Goal: Task Accomplishment & Management: Use online tool/utility

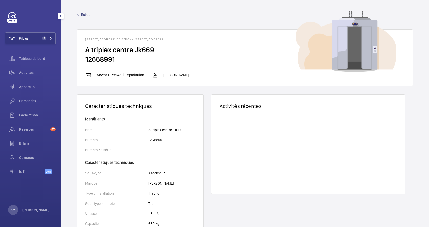
scroll to position [67, 0]
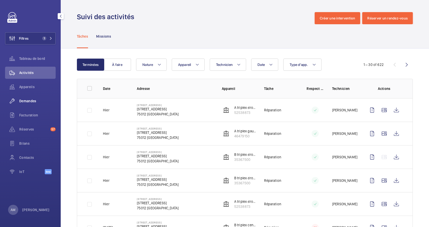
click at [31, 98] on div "Demandes" at bounding box center [30, 101] width 51 height 12
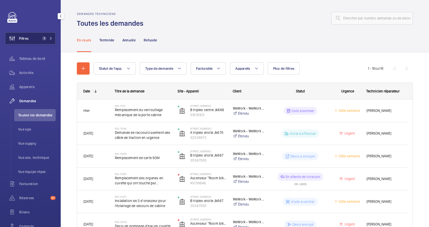
click at [42, 38] on span "1" at bounding box center [44, 38] width 4 height 4
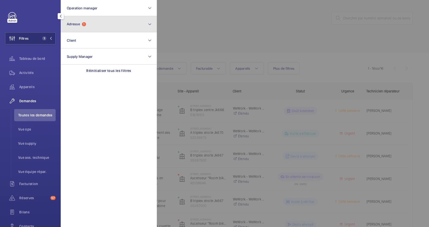
click at [92, 24] on button "Adresse 1" at bounding box center [109, 24] width 96 height 16
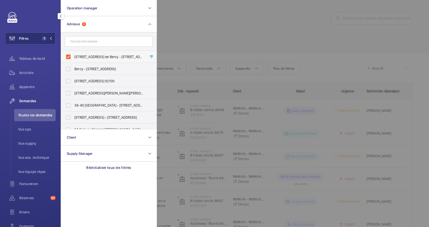
click at [63, 58] on label "8 Rue des Pirogues de Bercy - 8 Rue des Pirogues de Bercy, 75012 PARIS, PARIS 7…" at bounding box center [105, 57] width 88 height 12
click at [63, 58] on input "8 Rue des Pirogues de Bercy - 8 Rue des Pirogues de Bercy, 75012 PARIS, PARIS 7…" at bounding box center [68, 57] width 10 height 10
checkbox input "false"
click at [100, 42] on input "text" at bounding box center [109, 41] width 88 height 11
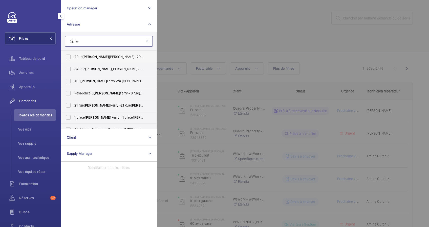
type input "2 jules"
click at [100, 53] on label "2 Rue Jules Lefebvre - 2 Rue Jules Lefebvre, PARIS 75009" at bounding box center [105, 57] width 88 height 12
click at [73, 53] on input "2 Rue Jules Lefebvre - 2 Rue Jules Lefebvre, PARIS 75009" at bounding box center [68, 57] width 10 height 10
checkbox input "true"
click at [209, 44] on div at bounding box center [371, 113] width 429 height 227
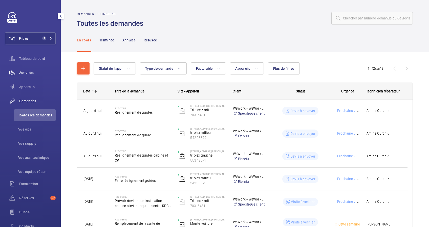
click at [27, 71] on span "Activités" at bounding box center [37, 72] width 36 height 5
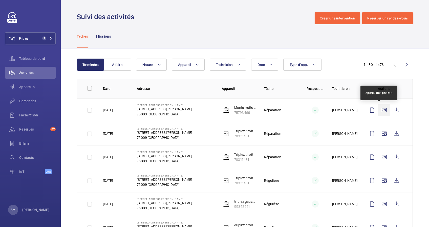
click at [378, 109] on wm-front-icon-button at bounding box center [384, 110] width 12 height 12
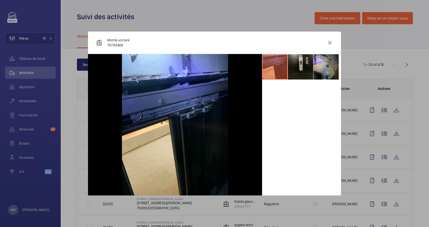
click at [380, 133] on div at bounding box center [214, 113] width 429 height 227
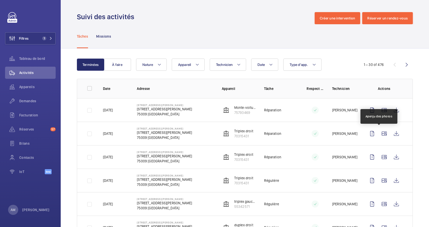
click at [380, 133] on wm-front-icon-button at bounding box center [384, 134] width 12 height 12
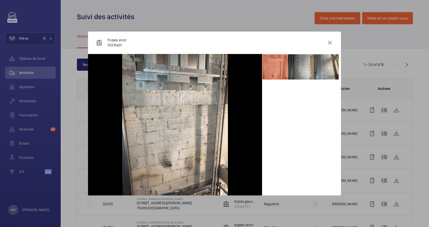
click at [378, 158] on div at bounding box center [214, 113] width 429 height 227
click at [378, 158] on wm-front-icon-button at bounding box center [384, 157] width 12 height 12
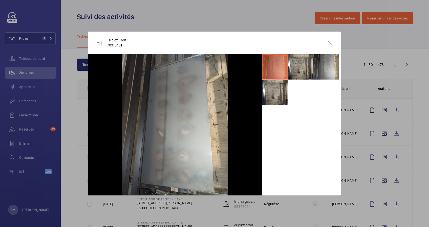
click at [378, 157] on div at bounding box center [214, 113] width 429 height 227
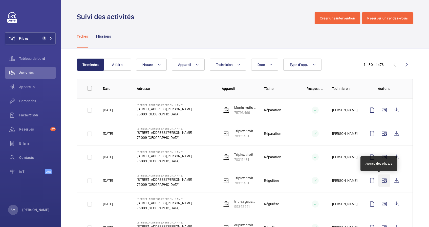
click at [378, 180] on wm-front-icon-button at bounding box center [384, 181] width 12 height 12
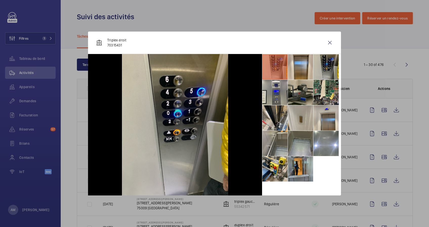
click at [380, 147] on div at bounding box center [214, 113] width 429 height 227
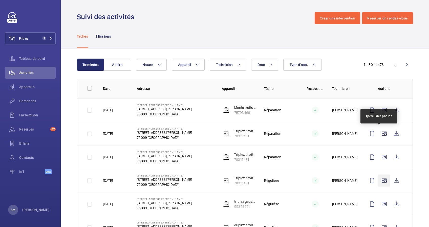
click at [378, 175] on wm-front-icon-button at bounding box center [384, 181] width 12 height 12
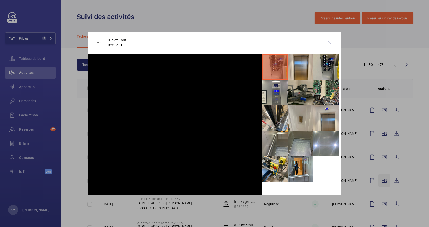
scroll to position [101, 0]
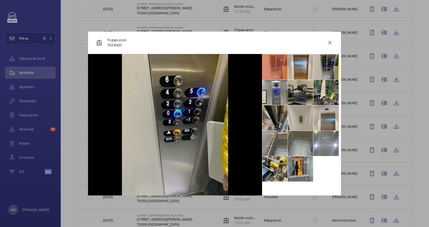
click at [268, 121] on li at bounding box center [274, 117] width 25 height 25
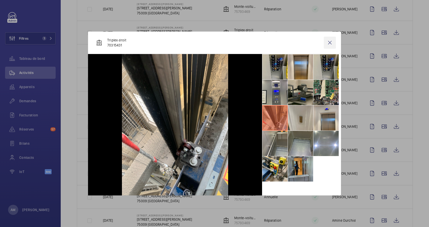
click at [333, 41] on wm-front-icon-button at bounding box center [330, 43] width 12 height 12
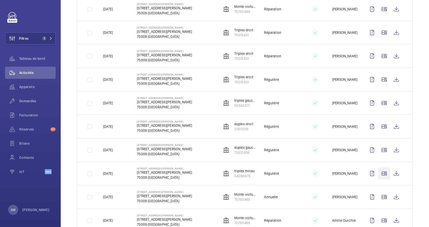
click at [380, 168] on wm-front-icon-button at bounding box center [384, 174] width 12 height 12
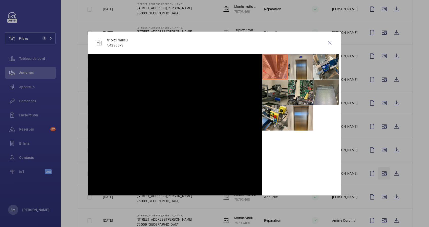
scroll to position [168, 0]
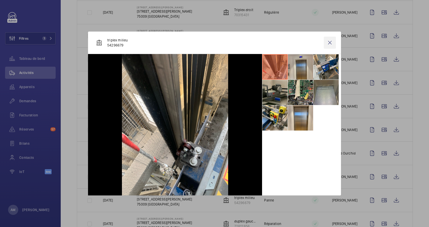
click at [329, 44] on wm-front-icon-button at bounding box center [330, 43] width 12 height 12
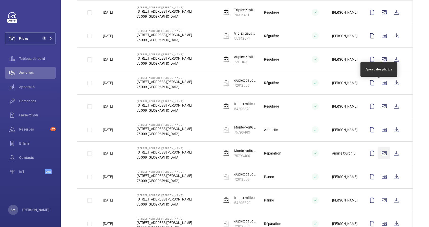
click at [378, 147] on wm-front-icon-button at bounding box center [384, 153] width 12 height 12
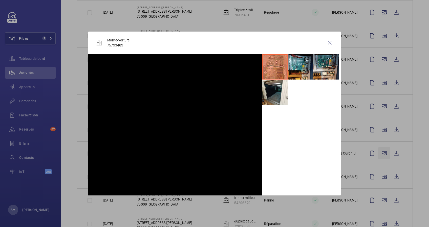
scroll to position [236, 0]
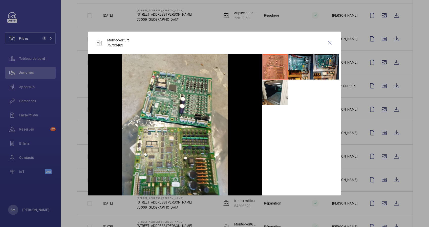
click at [375, 117] on div at bounding box center [214, 113] width 429 height 227
click at [378, 111] on wm-front-icon-button at bounding box center [384, 109] width 12 height 12
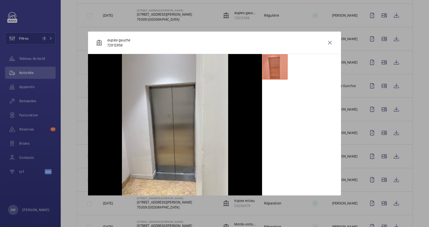
click at [380, 138] on div at bounding box center [214, 113] width 429 height 227
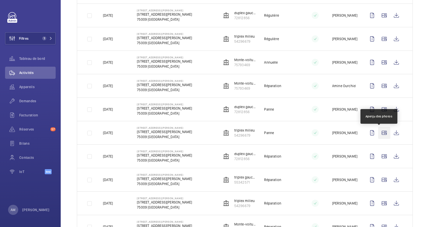
click at [378, 133] on wm-front-icon-button at bounding box center [384, 133] width 12 height 12
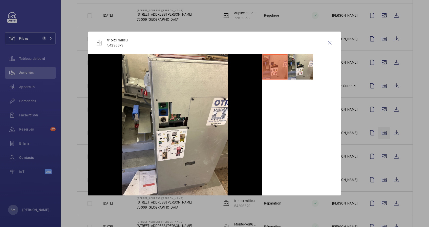
click at [378, 133] on div at bounding box center [214, 113] width 429 height 227
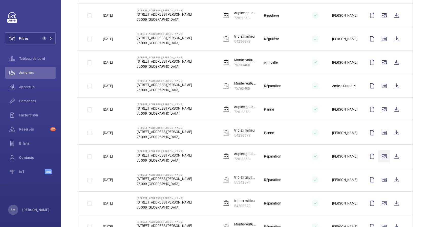
click at [378, 156] on wm-front-icon-button at bounding box center [384, 156] width 12 height 12
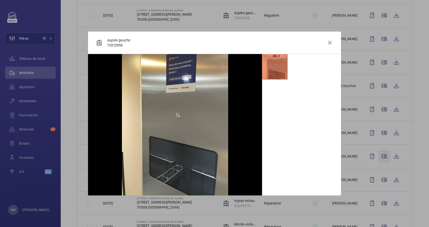
click at [378, 156] on div at bounding box center [214, 113] width 429 height 227
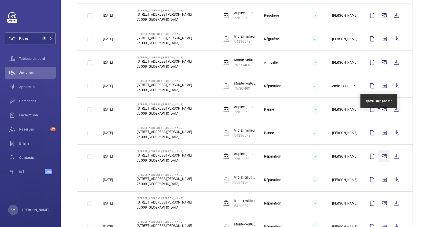
scroll to position [303, 0]
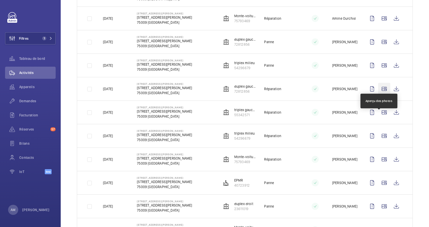
click at [378, 91] on wm-front-icon-button at bounding box center [384, 89] width 12 height 12
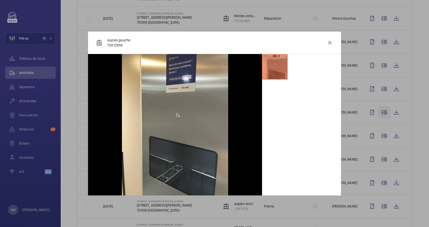
click at [377, 112] on div at bounding box center [214, 113] width 429 height 227
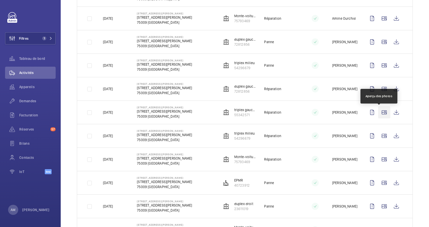
click at [378, 112] on wm-front-icon-button at bounding box center [384, 112] width 12 height 12
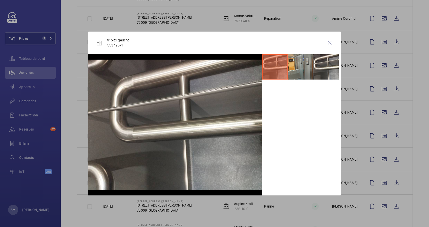
click at [380, 138] on div at bounding box center [214, 113] width 429 height 227
click at [380, 138] on wm-front-icon-button at bounding box center [384, 136] width 12 height 12
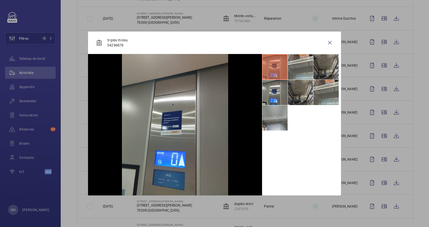
click at [378, 164] on div at bounding box center [214, 113] width 429 height 227
click at [379, 156] on wm-front-icon-button at bounding box center [384, 159] width 12 height 12
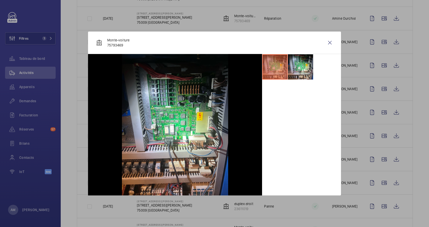
click at [380, 161] on div at bounding box center [214, 113] width 429 height 227
click at [381, 184] on wm-front-icon-button at bounding box center [384, 183] width 12 height 12
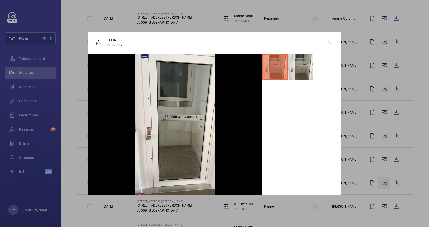
click at [381, 184] on div at bounding box center [214, 113] width 429 height 227
click at [378, 204] on wm-front-icon-button at bounding box center [384, 206] width 12 height 12
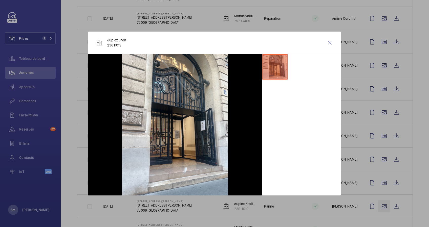
click at [377, 204] on div at bounding box center [214, 113] width 429 height 227
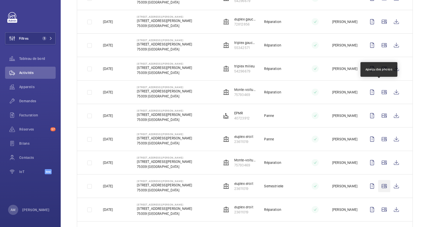
scroll to position [472, 0]
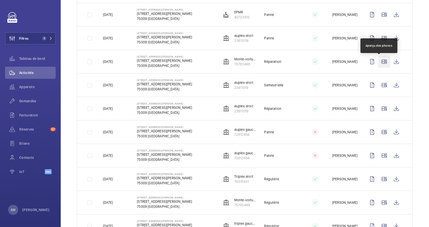
click at [378, 61] on wm-front-icon-button at bounding box center [384, 62] width 12 height 12
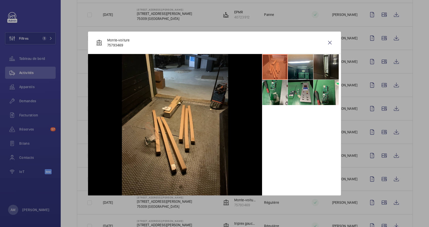
click at [379, 101] on div at bounding box center [214, 113] width 429 height 227
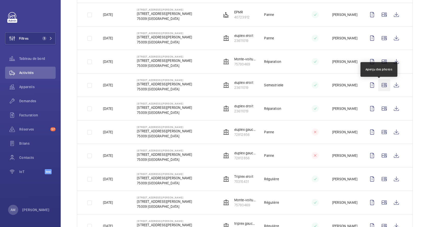
click at [378, 83] on wm-front-icon-button at bounding box center [384, 85] width 12 height 12
click at [379, 87] on wm-front-icon-button at bounding box center [384, 85] width 12 height 12
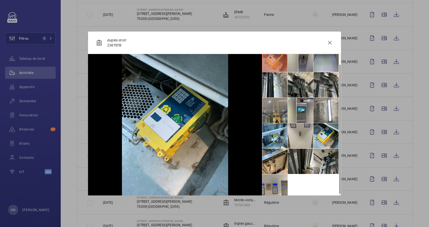
scroll to position [12, 0]
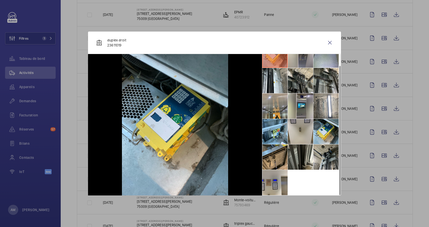
click at [270, 154] on li at bounding box center [274, 157] width 25 height 25
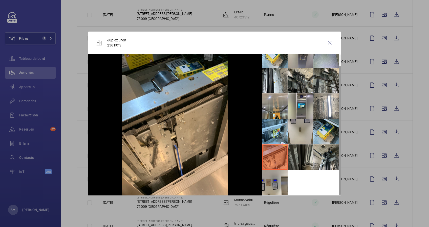
click at [292, 151] on li at bounding box center [300, 157] width 25 height 25
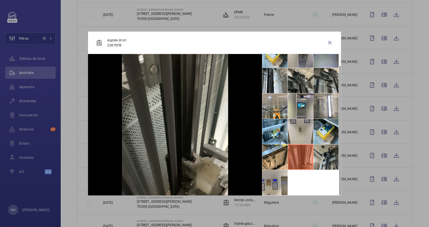
drag, startPoint x: 330, startPoint y: 42, endPoint x: 337, endPoint y: 66, distance: 25.5
click at [330, 42] on wm-front-icon-button at bounding box center [330, 43] width 12 height 12
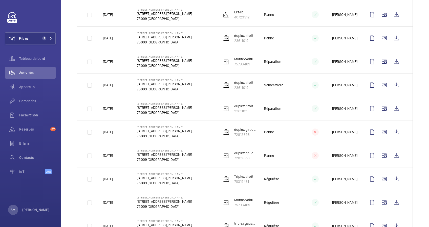
scroll to position [573, 0]
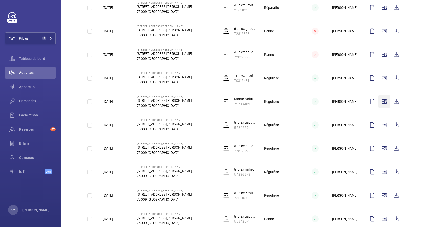
click at [379, 96] on wm-front-icon-button at bounding box center [384, 102] width 12 height 12
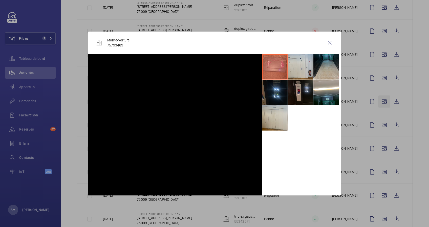
scroll to position [591, 0]
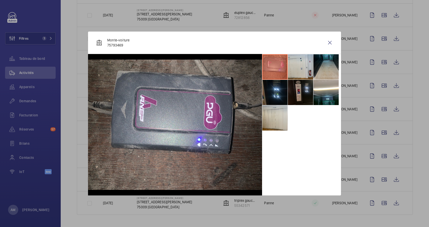
click at [381, 109] on div at bounding box center [214, 113] width 429 height 227
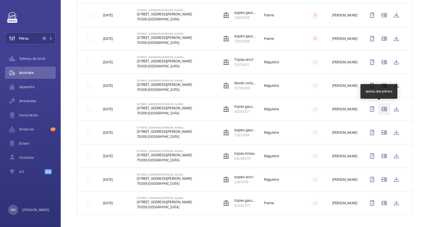
click at [378, 107] on wm-front-icon-button at bounding box center [384, 109] width 12 height 12
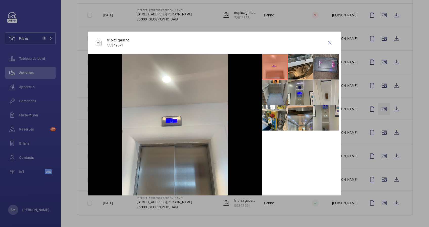
click at [378, 107] on div at bounding box center [214, 113] width 429 height 227
click at [378, 107] on wm-front-icon-button at bounding box center [384, 109] width 12 height 12
click at [376, 130] on div at bounding box center [214, 113] width 429 height 227
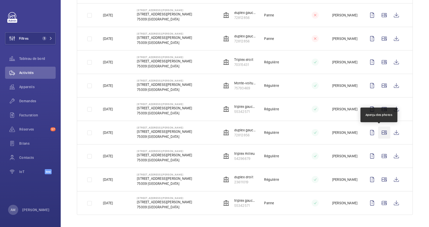
click at [378, 130] on wm-front-icon-button at bounding box center [384, 133] width 12 height 12
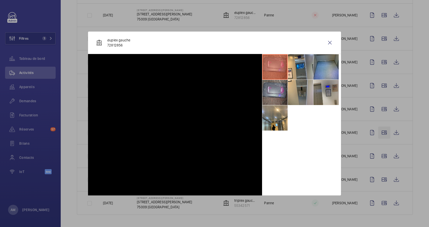
click at [377, 130] on div at bounding box center [214, 113] width 429 height 227
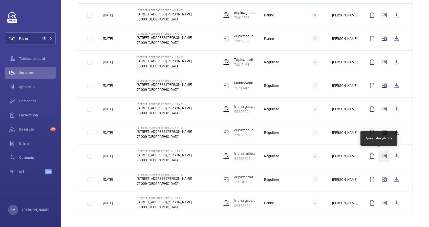
click at [378, 156] on wm-front-icon-button at bounding box center [384, 156] width 12 height 12
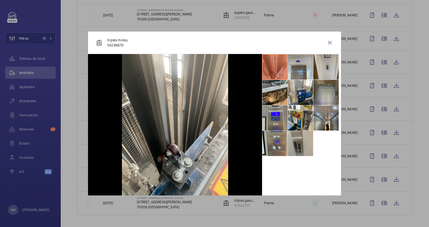
click at [379, 177] on div at bounding box center [214, 113] width 429 height 227
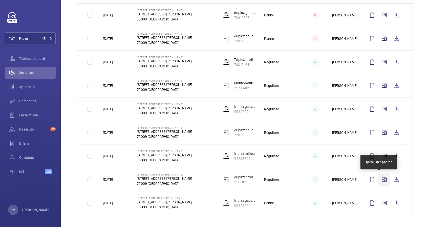
click at [379, 178] on wm-front-icon-button at bounding box center [384, 180] width 12 height 12
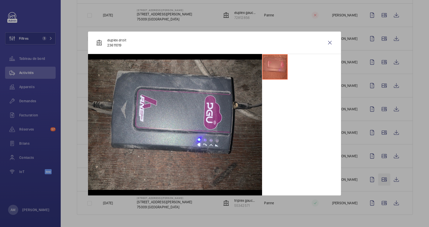
click at [379, 178] on div at bounding box center [214, 113] width 429 height 227
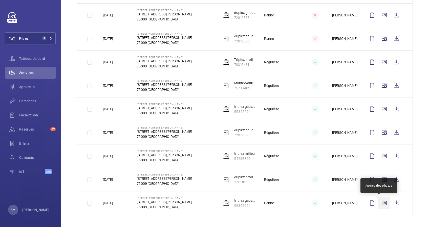
click at [379, 200] on wm-front-icon-button at bounding box center [384, 203] width 12 height 12
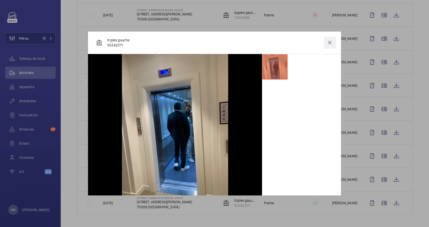
click at [329, 45] on wm-front-icon-button at bounding box center [330, 43] width 12 height 12
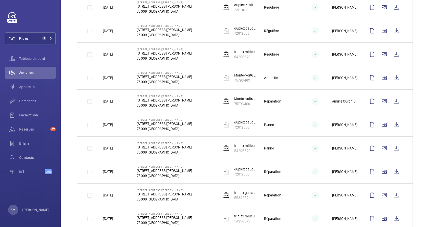
scroll to position [0, 0]
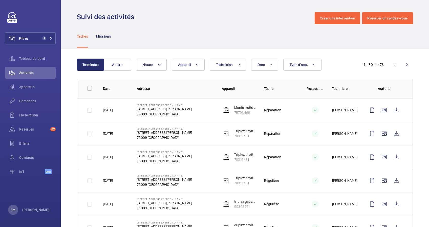
click at [400, 64] on wm-front-icon-button at bounding box center [406, 65] width 12 height 12
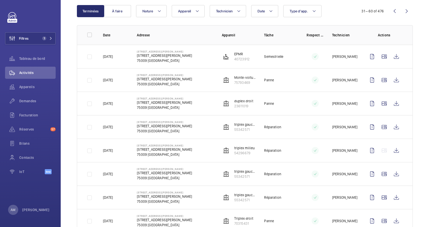
scroll to position [67, 0]
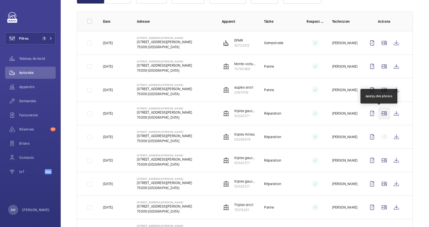
click at [379, 113] on wm-front-icon-button at bounding box center [384, 113] width 12 height 12
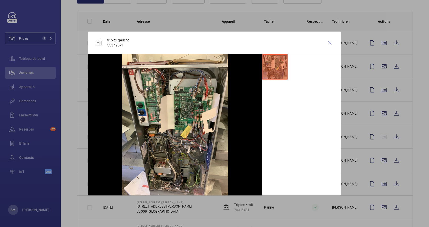
click at [372, 118] on div at bounding box center [214, 113] width 429 height 227
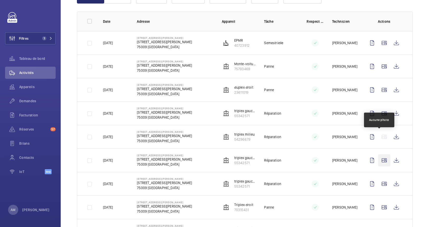
click at [378, 161] on wm-front-icon-button at bounding box center [384, 160] width 12 height 12
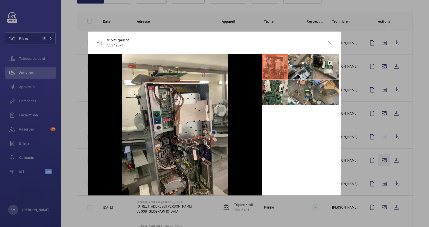
click at [377, 161] on div at bounding box center [214, 113] width 429 height 227
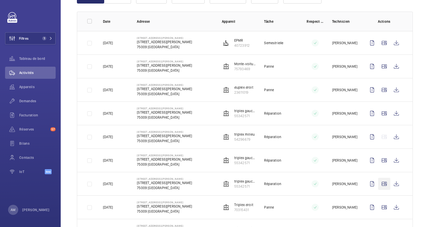
click at [378, 178] on wm-front-icon-button at bounding box center [384, 184] width 12 height 12
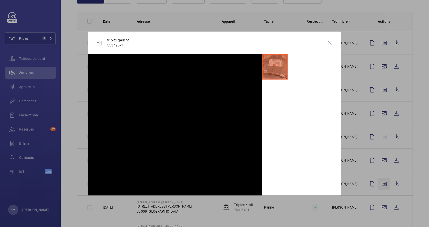
scroll to position [101, 0]
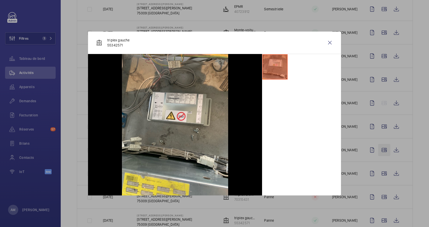
click at [378, 152] on div at bounding box center [214, 113] width 429 height 227
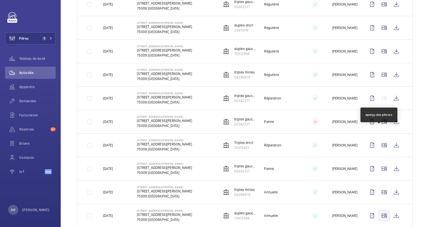
scroll to position [591, 0]
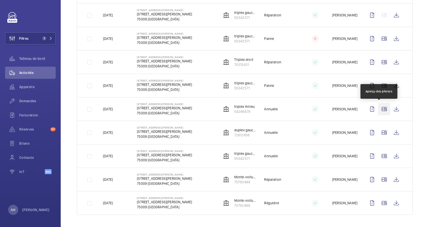
click at [378, 107] on wm-front-icon-button at bounding box center [384, 109] width 12 height 12
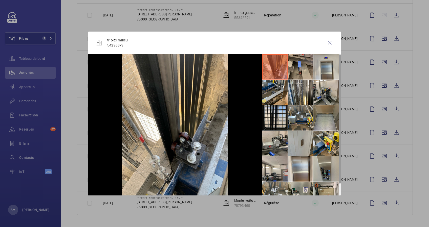
click at [295, 65] on li at bounding box center [300, 66] width 25 height 25
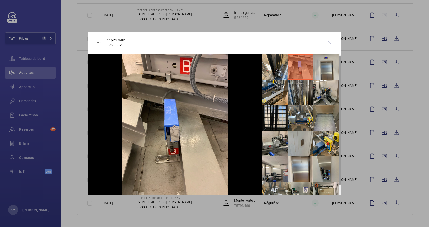
scroll to position [12, 0]
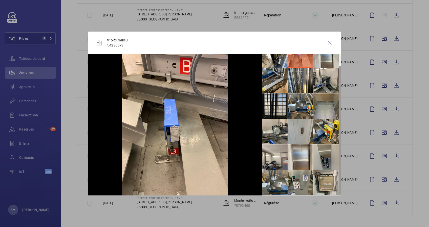
click at [352, 125] on div at bounding box center [214, 113] width 429 height 227
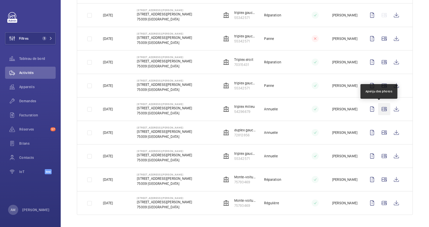
click at [378, 106] on wm-front-icon-button at bounding box center [384, 109] width 12 height 12
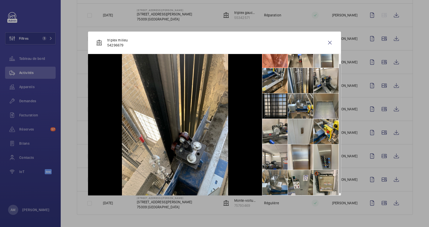
scroll to position [0, 0]
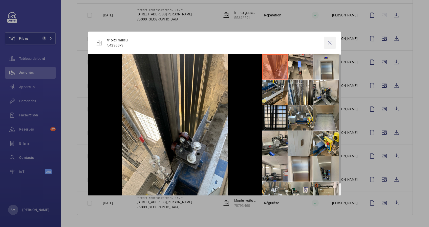
click at [330, 42] on wm-front-icon-button at bounding box center [330, 43] width 12 height 12
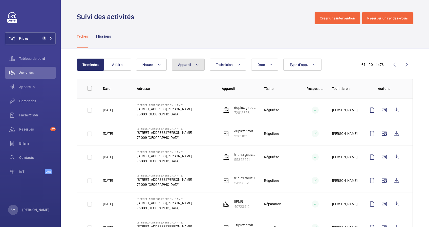
click at [197, 65] on mat-icon at bounding box center [197, 65] width 4 height 6
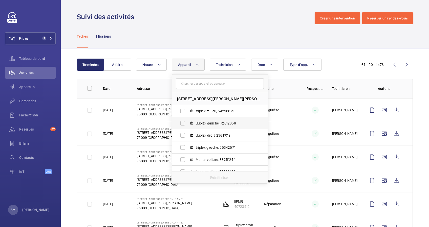
click at [181, 122] on label "duplex gauche, 72812856" at bounding box center [215, 123] width 87 height 12
click at [181, 122] on input "duplex gauche, 72812856" at bounding box center [182, 123] width 10 height 10
checkbox input "true"
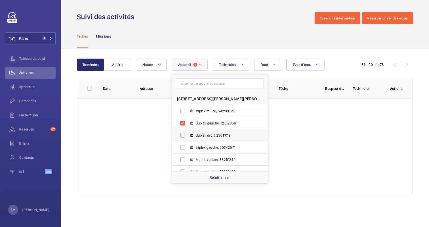
click at [179, 135] on label "duplex droit, 23611019" at bounding box center [215, 135] width 87 height 12
click at [179, 135] on input "duplex droit, 23611019" at bounding box center [182, 135] width 10 height 10
checkbox input "true"
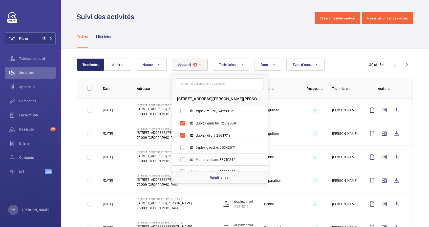
click at [342, 61] on div "Date Technicien Appareil 2 2 Rue Jules Lefebvre - 2 Rue Jules Lefebvre, 75009 P…" at bounding box center [244, 65] width 216 height 12
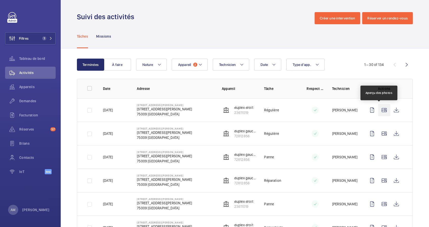
click at [378, 113] on wm-front-icon-button at bounding box center [384, 110] width 12 height 12
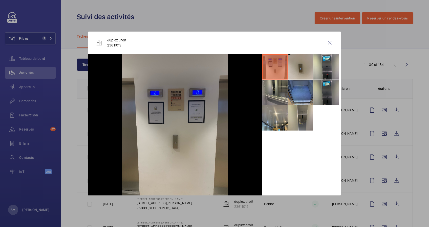
click at [328, 90] on li at bounding box center [325, 92] width 25 height 25
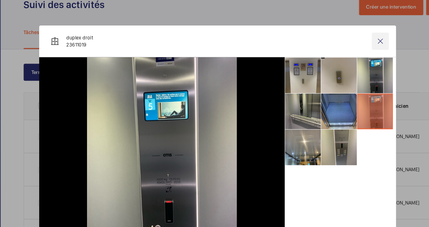
click at [329, 44] on wm-front-icon-button at bounding box center [330, 43] width 12 height 12
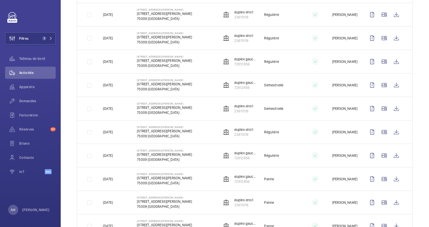
scroll to position [591, 0]
click at [22, 98] on div "Demandes" at bounding box center [30, 101] width 51 height 12
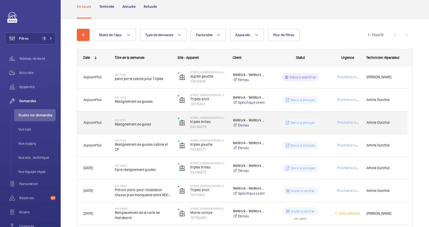
scroll to position [67, 0]
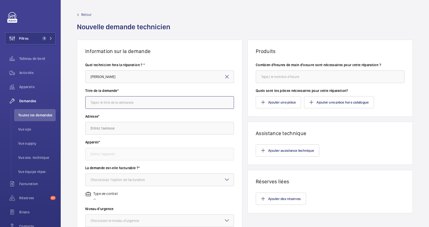
click at [130, 99] on input "text" at bounding box center [159, 102] width 149 height 13
click at [130, 102] on input "patin porte cabine pour la Triplex" at bounding box center [159, 102] width 149 height 13
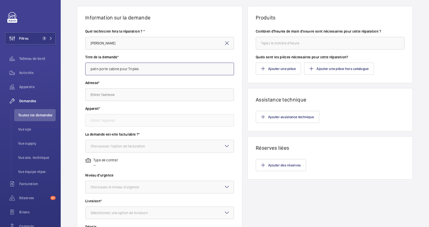
type input "patin porte cabine pour Triplex"
click at [124, 94] on input "text" at bounding box center [159, 94] width 149 height 13
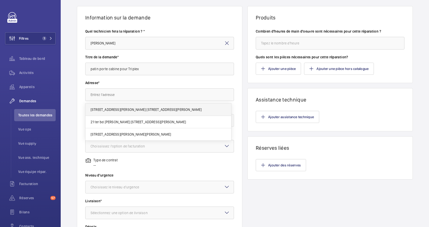
click at [118, 111] on span "2 Rue Jules Lefebvre 2 Rue Jules Lefebvre, 75009 PARIS" at bounding box center [145, 109] width 111 height 5
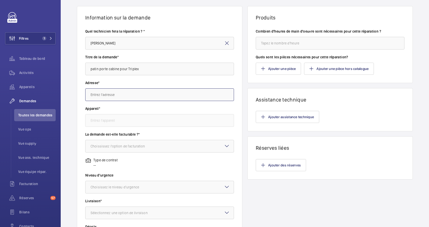
type input "2 Rue Jules Lefebvre 2 Rue Jules Lefebvre, 75009 PARIS"
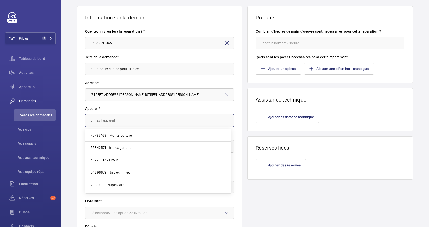
click at [127, 122] on input "text" at bounding box center [159, 120] width 149 height 13
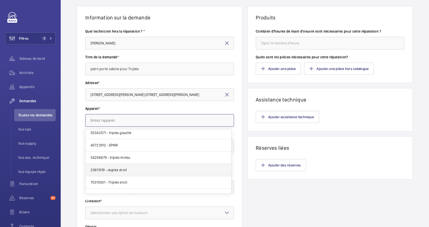
scroll to position [22, 0]
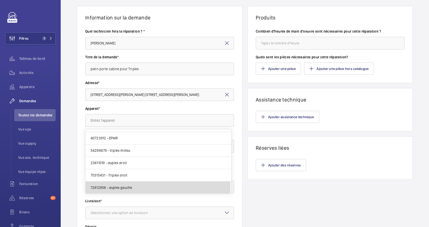
click at [129, 187] on span "72812856 - duplex gauche" at bounding box center [110, 187] width 41 height 5
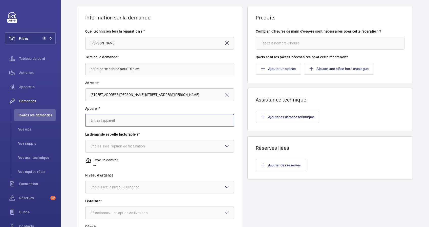
type input "72812856 - duplex gauche"
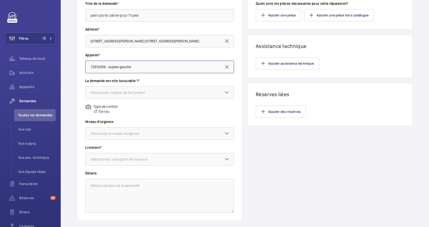
scroll to position [101, 0]
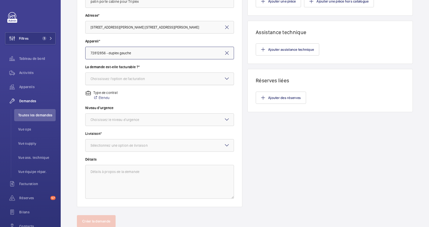
click at [148, 75] on div at bounding box center [159, 79] width 148 height 12
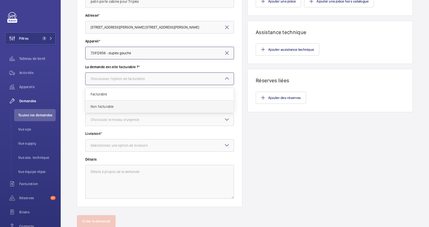
click at [101, 107] on span "Non facturable" at bounding box center [159, 106] width 138 height 5
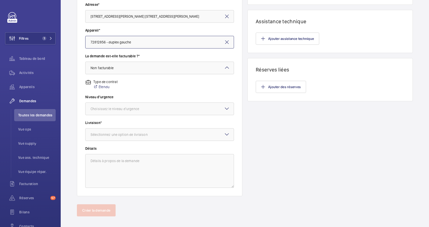
scroll to position [117, 0]
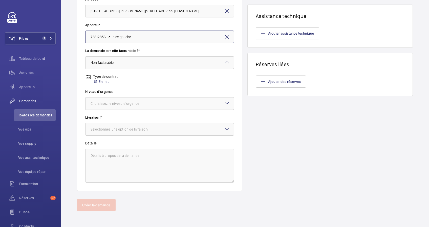
click at [158, 106] on div at bounding box center [159, 104] width 148 height 12
click at [108, 129] on span "Cette semaine" at bounding box center [159, 131] width 138 height 5
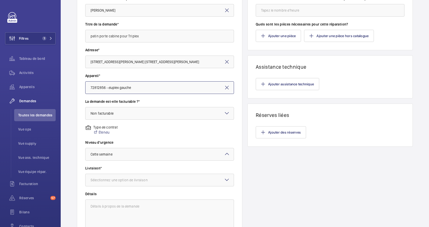
scroll to position [67, 0]
click at [142, 151] on div at bounding box center [159, 154] width 148 height 12
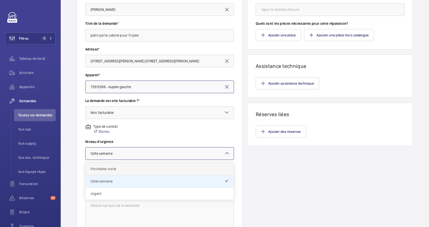
click at [112, 167] on span "Prochaine visite" at bounding box center [159, 169] width 138 height 5
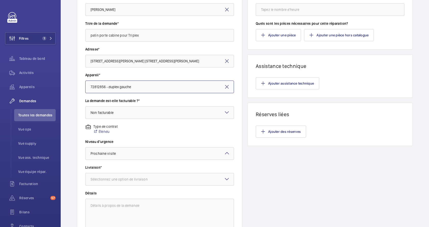
scroll to position [34, 0]
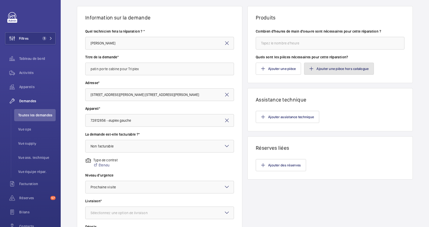
click at [326, 68] on button "Ajouter une pièce hors catalogue" at bounding box center [339, 69] width 70 height 12
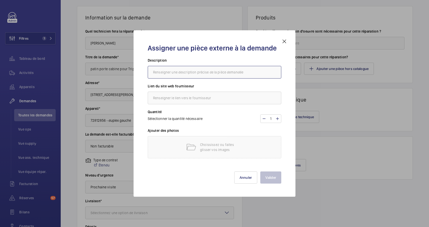
click at [199, 70] on input "text" at bounding box center [214, 72] width 133 height 13
type input "patin porte cabine"
click at [186, 98] on input "text" at bounding box center [214, 98] width 133 height 13
type input "sodika"
click at [212, 143] on p "Choississez ou faites glisser vos images" at bounding box center [221, 147] width 43 height 10
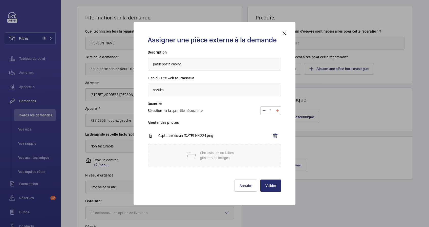
click at [277, 110] on mat-icon at bounding box center [277, 111] width 4 height 6
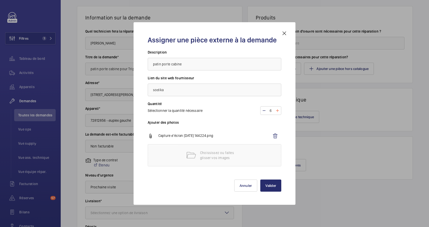
click at [277, 110] on mat-icon at bounding box center [277, 111] width 4 height 6
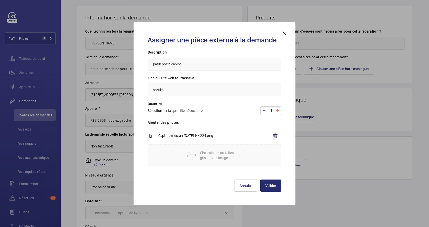
click at [277, 110] on mat-icon at bounding box center [277, 111] width 4 height 6
type input "12"
click at [161, 89] on input "sodika" at bounding box center [214, 90] width 133 height 13
click at [167, 92] on input "sodica" at bounding box center [214, 90] width 133 height 13
type input "sodica"
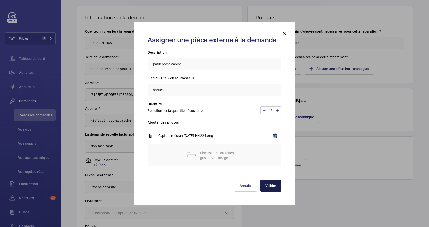
click at [269, 184] on button "Valider" at bounding box center [270, 186] width 21 height 12
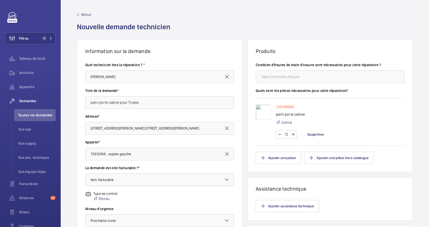
scroll to position [117, 0]
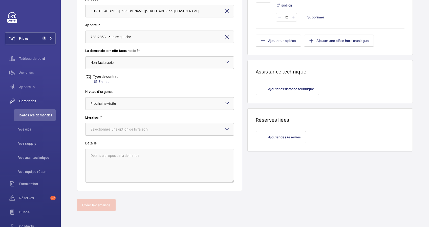
click at [152, 127] on div "Sélectionnez une option de livraison" at bounding box center [125, 129] width 70 height 5
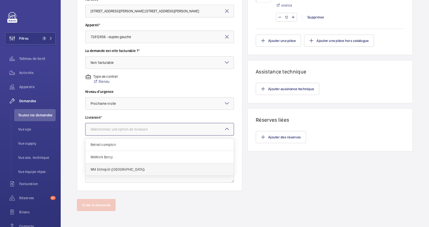
click at [105, 170] on span "WM Entrepôt ([GEOGRAPHIC_DATA])" at bounding box center [159, 169] width 138 height 5
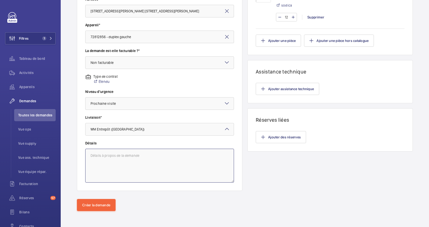
click at [113, 156] on textarea at bounding box center [159, 166] width 149 height 34
click at [92, 155] on textarea "piece commandé pour les 3 appareils (Triplex)" at bounding box center [159, 166] width 149 height 34
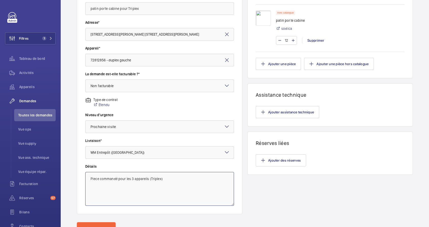
scroll to position [84, 0]
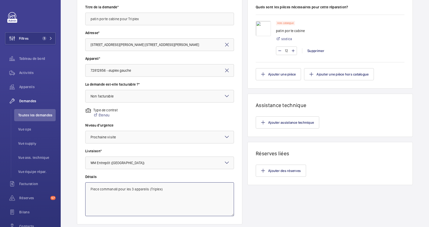
click at [164, 190] on textarea "Piece commandé pour les 3 appareils (Triplex)" at bounding box center [159, 200] width 149 height 34
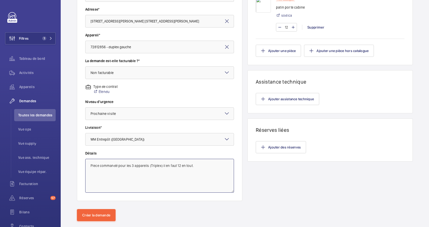
scroll to position [117, 0]
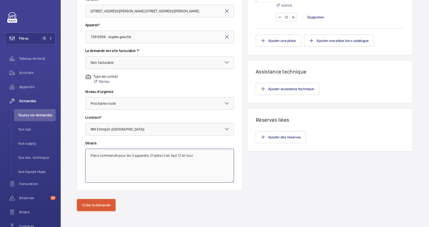
type textarea "Piece commandé pour les 3 appareils (Triplex) il en faut 12 en tout."
click at [101, 203] on button "Créer la demande" at bounding box center [96, 205] width 39 height 12
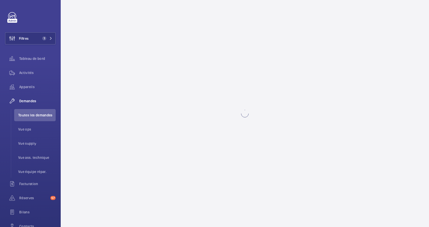
scroll to position [0, 0]
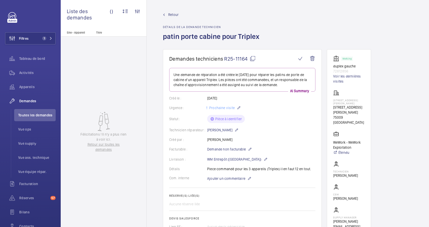
click at [172, 13] on span "Retour" at bounding box center [173, 14] width 10 height 5
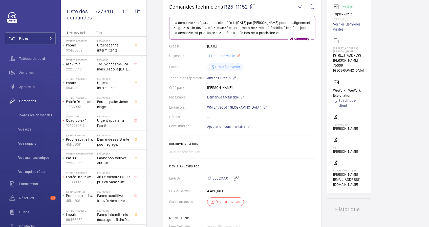
scroll to position [34, 0]
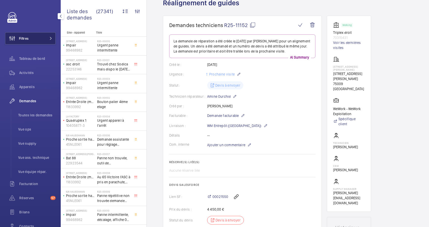
click at [46, 39] on span at bounding box center [49, 38] width 6 height 3
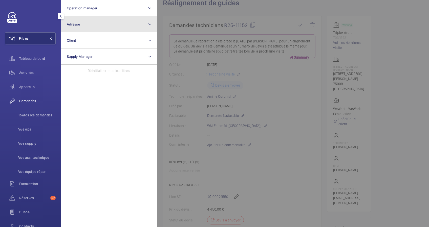
click at [89, 24] on button "Adresse" at bounding box center [109, 24] width 96 height 16
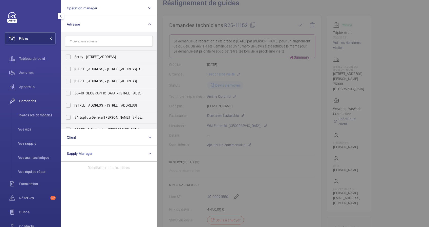
click at [84, 42] on input "text" at bounding box center [109, 41] width 88 height 11
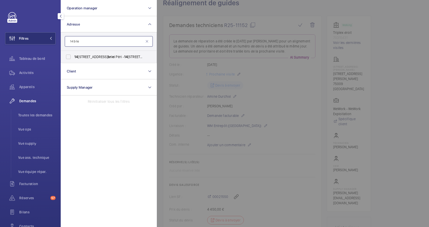
click at [89, 42] on input "14 brie" at bounding box center [109, 41] width 88 height 11
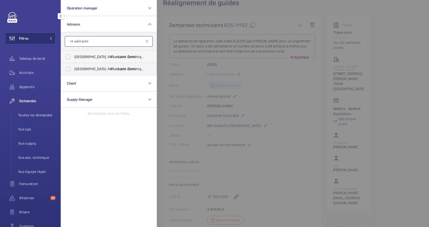
type input "14 saint domi"
click at [80, 58] on span "Hôtel de Brienne - 14 Rue Saint - Domi nique, PARIS 75007" at bounding box center [109, 56] width 70 height 5
click at [73, 58] on input "Hôtel de Brienne - 14 Rue Saint - Domi nique, PARIS 75007" at bounding box center [68, 57] width 10 height 10
checkbox input "true"
click at [79, 67] on span "Hôtel de Brienne - 14 Rue Saint - Domi nique, PARIS 75007" at bounding box center [109, 68] width 70 height 5
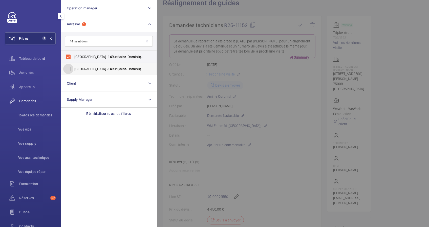
click at [73, 67] on input "Hôtel de Brienne - 14 Rue Saint - Domi nique, PARIS 75007" at bounding box center [68, 69] width 10 height 10
checkbox input "true"
click at [22, 73] on span "Activités" at bounding box center [37, 72] width 36 height 5
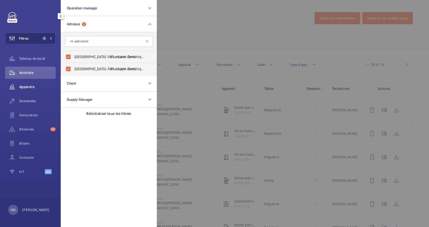
click at [30, 85] on span "Appareils" at bounding box center [37, 86] width 36 height 5
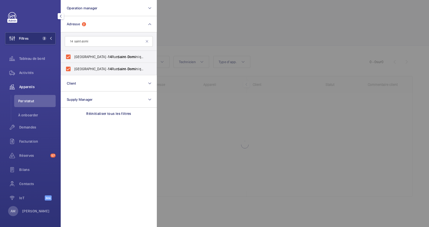
click at [189, 24] on div at bounding box center [371, 113] width 429 height 227
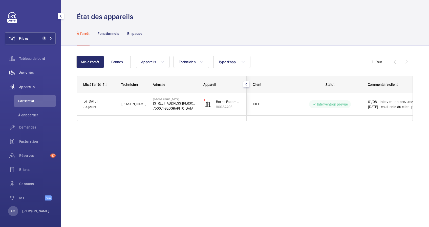
click at [28, 72] on span "Activités" at bounding box center [37, 72] width 36 height 5
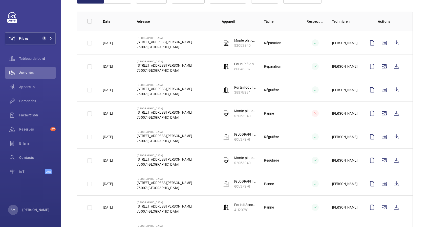
scroll to position [34, 0]
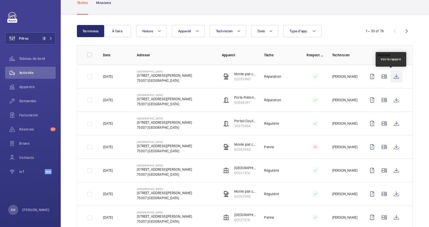
click at [390, 77] on wm-front-icon-button at bounding box center [396, 77] width 12 height 12
drag, startPoint x: 39, startPoint y: 36, endPoint x: 58, endPoint y: 34, distance: 19.3
click at [40, 36] on button "Filtres 2" at bounding box center [30, 38] width 51 height 12
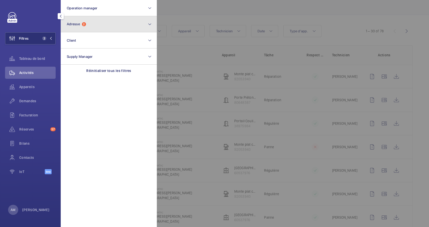
click at [103, 27] on button "Adresse 2" at bounding box center [109, 24] width 96 height 16
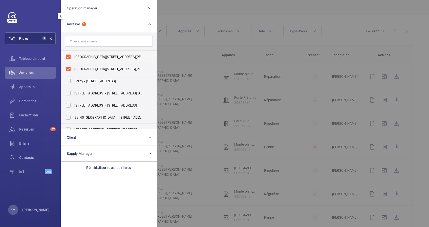
click at [67, 56] on label "Hôtel de Brienne - 14 Rue Saint-Dominique, PARIS 75007" at bounding box center [105, 57] width 88 height 12
click at [67, 56] on input "Hôtel de Brienne - 14 Rue Saint-Dominique, PARIS 75007" at bounding box center [68, 57] width 10 height 10
checkbox input "false"
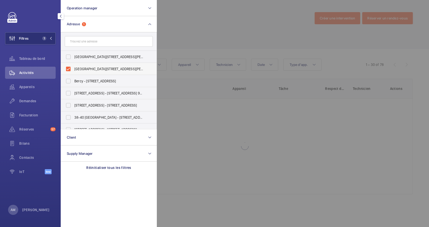
click at [68, 69] on label "Hôtel de Brienne - 14 Rue Saint-Dominique, PARIS 75007" at bounding box center [105, 69] width 88 height 12
click at [68, 69] on input "Hôtel de Brienne - 14 Rue Saint-Dominique, PARIS 75007" at bounding box center [68, 69] width 10 height 10
checkbox input "false"
click at [101, 41] on input "text" at bounding box center [109, 41] width 88 height 11
paste input "85231436"
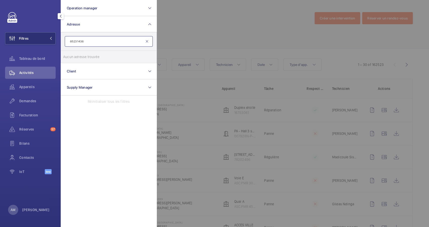
type input "85231436"
click at [148, 42] on mat-icon at bounding box center [147, 41] width 4 height 4
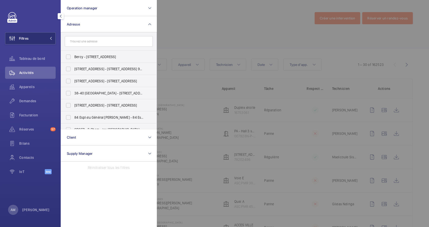
click at [218, 43] on div at bounding box center [371, 113] width 429 height 227
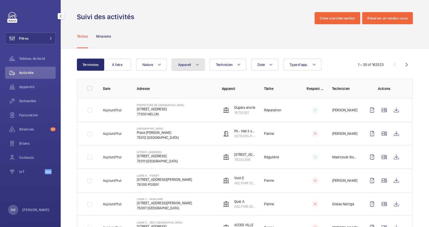
click at [196, 62] on mat-icon at bounding box center [197, 65] width 4 height 6
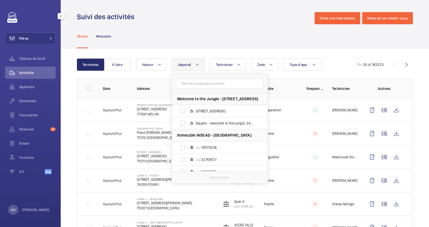
click at [195, 81] on input "text" at bounding box center [220, 83] width 88 height 11
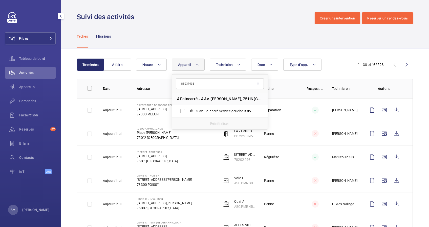
type input "85231436"
click at [184, 112] on label "4. av. Poincaré service gauche B, 85231436" at bounding box center [215, 111] width 87 height 12
click at [184, 112] on input "4. av. Poincaré service gauche B, 85231436" at bounding box center [182, 111] width 10 height 10
checkbox input "true"
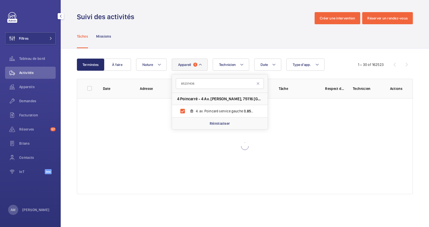
click at [233, 33] on div "Tâches Missions" at bounding box center [245, 36] width 336 height 24
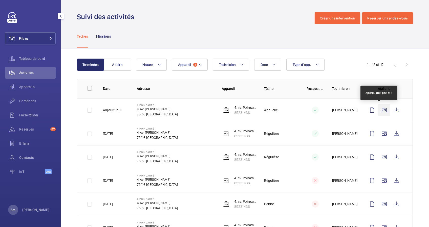
click at [379, 108] on wm-front-icon-button at bounding box center [384, 110] width 12 height 12
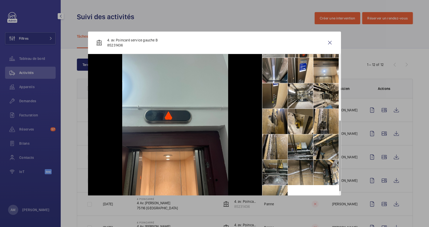
scroll to position [135, 0]
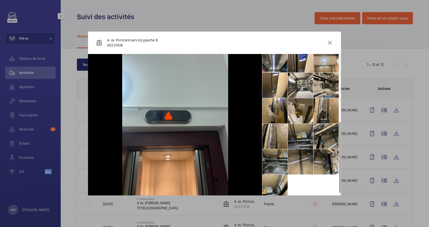
click at [292, 137] on li at bounding box center [300, 136] width 25 height 25
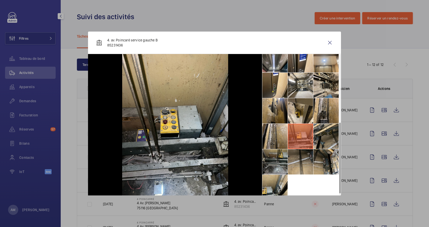
scroll to position [140, 0]
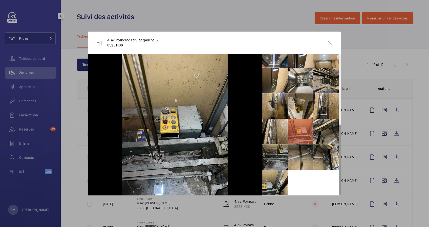
click at [327, 79] on li at bounding box center [325, 80] width 25 height 25
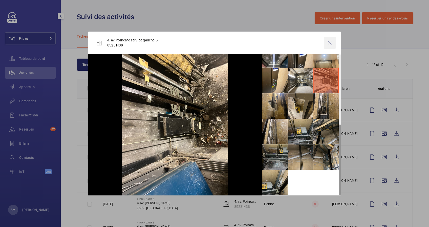
click at [329, 42] on wm-front-icon-button at bounding box center [330, 43] width 12 height 12
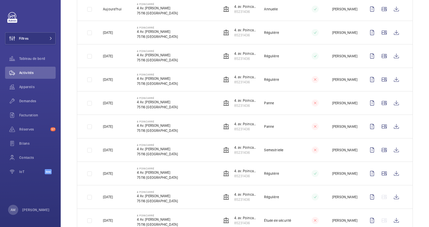
scroll to position [34, 0]
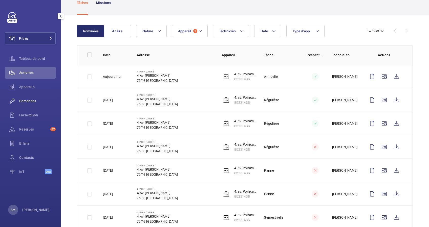
click at [32, 99] on span "Demandes" at bounding box center [37, 101] width 36 height 5
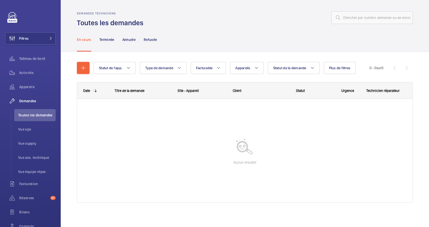
scroll to position [1, 0]
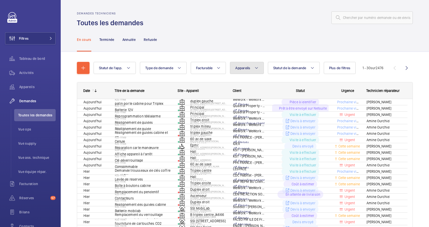
click at [251, 65] on button "Appareils" at bounding box center [247, 68] width 34 height 12
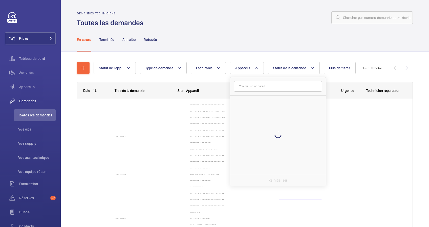
scroll to position [6, 0]
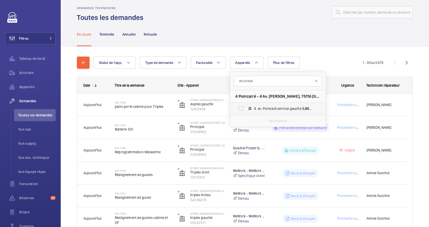
type input "85231436"
click at [243, 107] on label "4. av. Poincaré service gauche B, 85231436" at bounding box center [273, 109] width 87 height 12
click at [243, 107] on input "4. av. Poincaré service gauche B, 85231436" at bounding box center [241, 109] width 10 height 10
checkbox input "true"
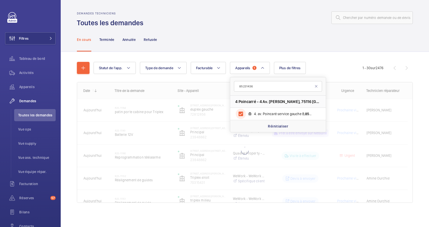
scroll to position [1, 0]
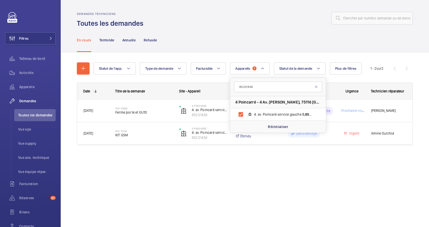
click at [187, 62] on div "Statut de l'app. Type de demande Facturable Appareils 1 85231436 4 Poincarré - …" at bounding box center [232, 68] width 277 height 12
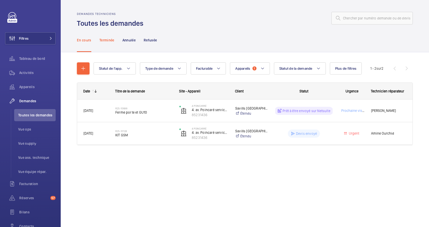
click at [111, 40] on p "Terminée" at bounding box center [106, 40] width 15 height 5
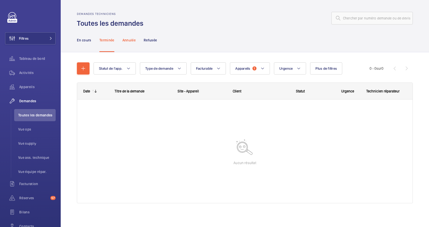
click at [135, 42] on p "Annulée" at bounding box center [128, 40] width 13 height 5
click at [155, 38] on p "Refusée" at bounding box center [150, 40] width 13 height 5
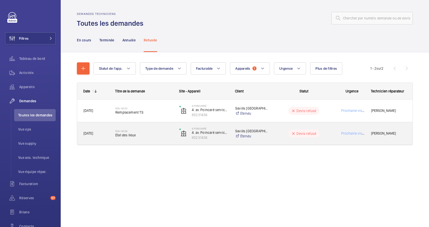
click at [159, 129] on div "R24-14534 Etat des lieux" at bounding box center [143, 133] width 57 height 15
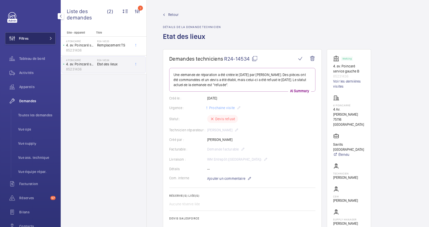
click at [39, 38] on button "Filtres" at bounding box center [30, 38] width 51 height 12
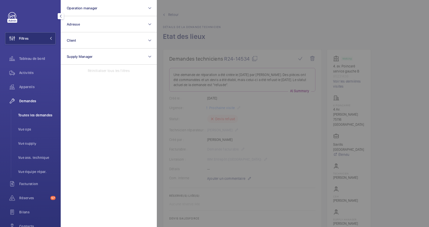
click at [43, 117] on span "Toutes les demandes" at bounding box center [36, 115] width 37 height 5
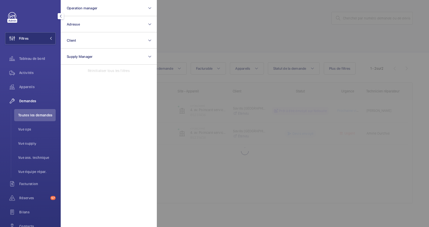
click at [254, 39] on div at bounding box center [371, 113] width 429 height 227
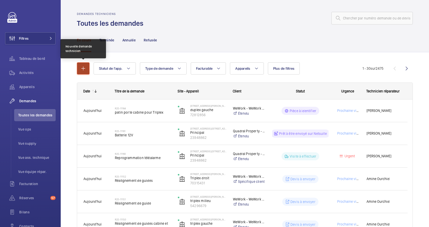
click at [86, 70] on mat-icon "button" at bounding box center [83, 68] width 6 height 6
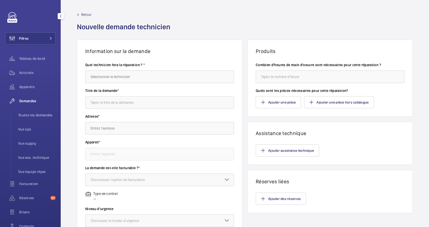
click at [82, 15] on span "Retour" at bounding box center [86, 14] width 10 height 5
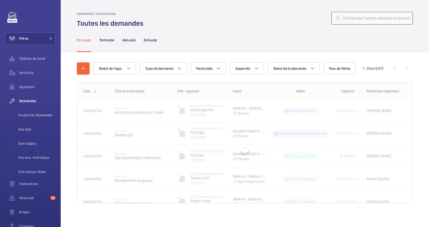
click at [354, 20] on input "text" at bounding box center [371, 18] width 81 height 13
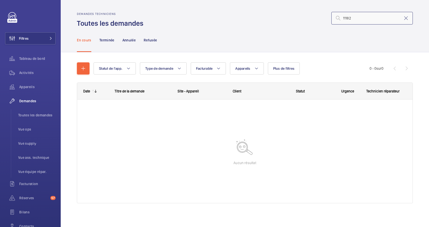
click at [337, 18] on input "11182" at bounding box center [371, 18] width 81 height 13
click at [352, 18] on input "11182" at bounding box center [371, 18] width 81 height 13
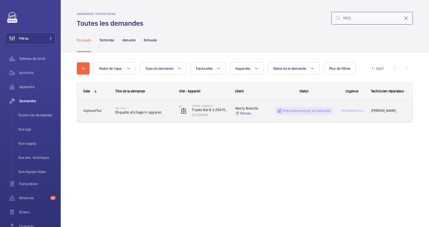
type input "11172"
click at [149, 113] on span "Étiquette afichage nr appareil." at bounding box center [143, 112] width 57 height 5
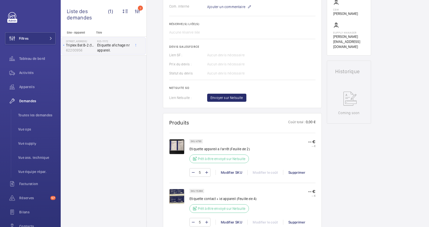
scroll to position [178, 0]
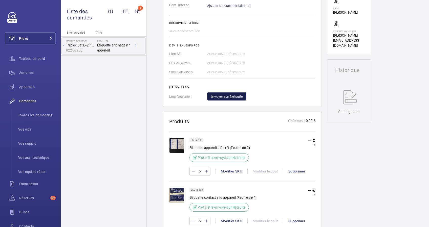
click at [220, 97] on span "Envoyer sur Netsuite" at bounding box center [226, 96] width 33 height 5
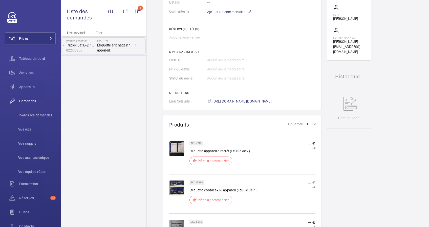
scroll to position [173, 0]
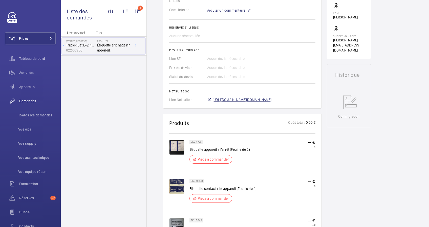
click at [245, 100] on span "https://6461500.app.netsuite.com/app/accounting/transactions/salesord.nl?id=292…" at bounding box center [241, 99] width 59 height 5
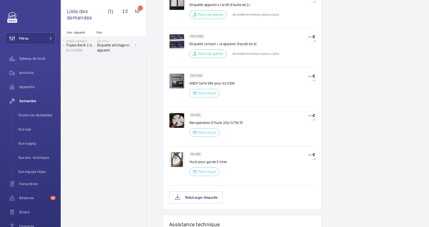
scroll to position [352, 0]
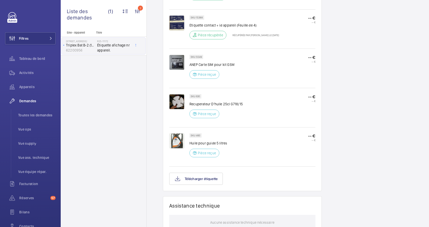
scroll to position [303, 0]
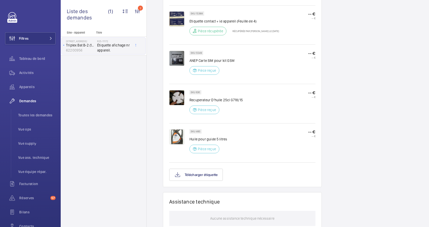
scroll to position [342, 0]
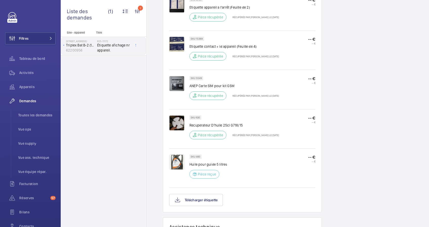
scroll to position [318, 0]
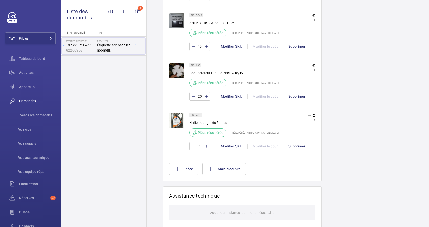
scroll to position [404, 0]
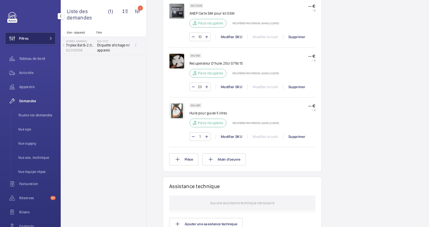
click at [42, 38] on button "Filtres" at bounding box center [30, 38] width 51 height 12
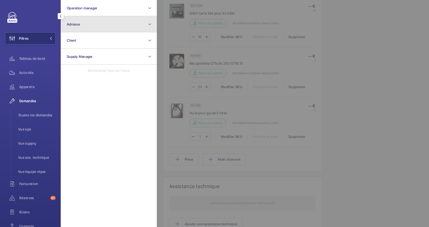
click at [98, 25] on button "Adresse" at bounding box center [109, 24] width 96 height 16
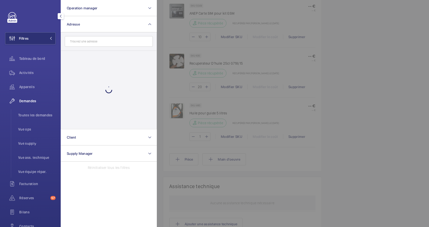
click at [93, 43] on input "text" at bounding box center [109, 41] width 88 height 11
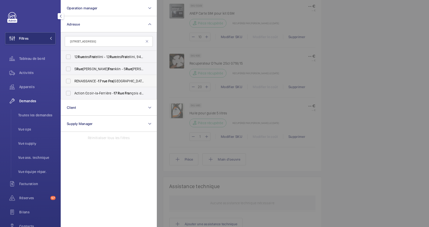
type input "[STREET_ADDRESS]"
click at [67, 81] on label "RENAISSANCE - [STREET_ADDRESS]" at bounding box center [105, 81] width 88 height 12
click at [67, 81] on input "RENAISSANCE - [STREET_ADDRESS]" at bounding box center [68, 81] width 10 height 10
click at [70, 80] on label "RENAISSANCE - [STREET_ADDRESS]" at bounding box center [105, 81] width 88 height 12
click at [70, 80] on input "RENAISSANCE - [STREET_ADDRESS]" at bounding box center [68, 81] width 10 height 10
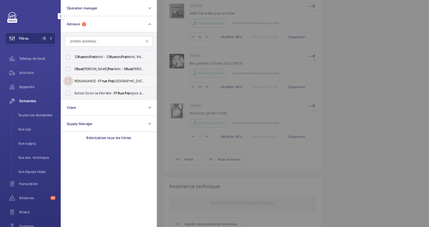
checkbox input "false"
drag, startPoint x: 149, startPoint y: 40, endPoint x: 143, endPoint y: 41, distance: 5.6
click at [148, 40] on mat-icon at bounding box center [147, 41] width 4 height 4
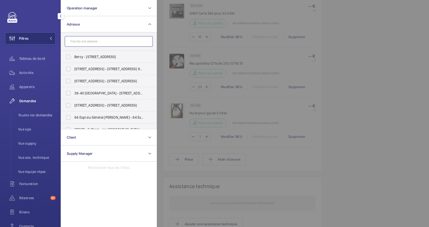
click at [105, 42] on input "text" at bounding box center [109, 41] width 88 height 11
paste input "133 BD HAUSSMANN"
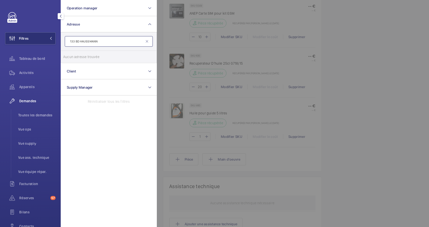
click at [80, 41] on input "133 BD HAUSSMANN" at bounding box center [109, 41] width 88 height 11
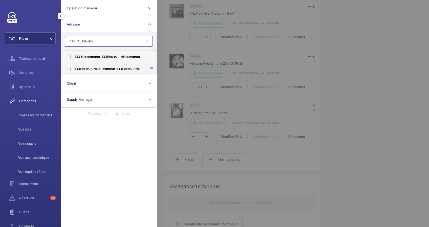
type input "133 HAUSSMANN"
click at [70, 57] on label "133 Haussmann - [STREET_ADDRESS]" at bounding box center [105, 57] width 88 height 12
click at [70, 57] on input "133 Haussmann - [STREET_ADDRESS]" at bounding box center [68, 57] width 10 height 10
checkbox input "true"
click at [69, 68] on label "[STREET_ADDRESS][GEOGRAPHIC_DATA][STREET_ADDRESS]" at bounding box center [105, 69] width 88 height 12
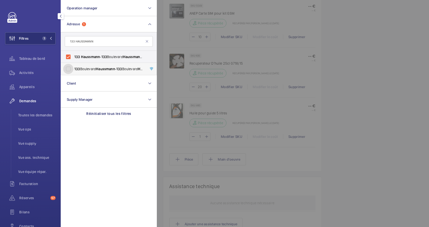
click at [69, 68] on input "[STREET_ADDRESS][GEOGRAPHIC_DATA][STREET_ADDRESS]" at bounding box center [68, 69] width 10 height 10
checkbox input "true"
click at [29, 70] on div "Activités" at bounding box center [30, 73] width 51 height 12
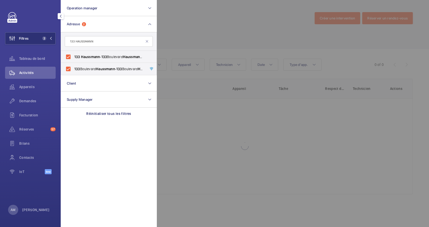
click at [167, 34] on div at bounding box center [371, 113] width 429 height 227
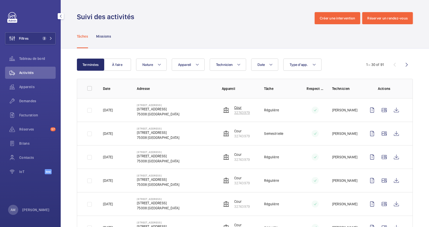
click at [237, 108] on p "Cour" at bounding box center [242, 107] width 16 height 5
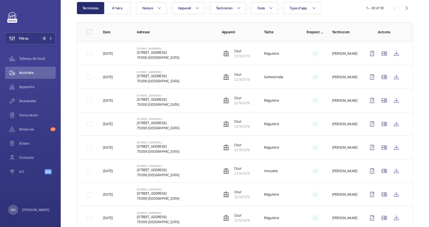
scroll to position [67, 0]
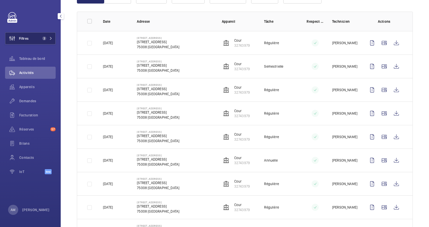
click at [46, 37] on span "2" at bounding box center [44, 38] width 4 height 4
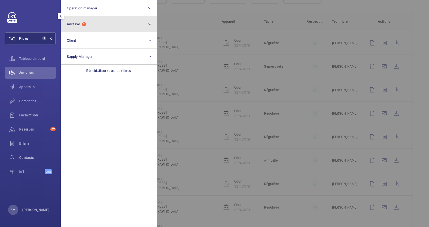
click at [82, 30] on button "Adresse 2" at bounding box center [109, 24] width 96 height 16
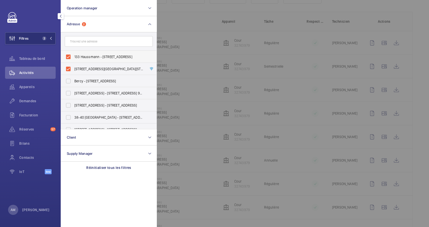
click at [66, 57] on label "133 Haussmann - [STREET_ADDRESS]" at bounding box center [105, 57] width 88 height 12
click at [66, 57] on input "133 Haussmann - 133 Boulevard Haussmann, 75008 PARIS, PARIS 75008" at bounding box center [68, 57] width 10 height 10
checkbox input "false"
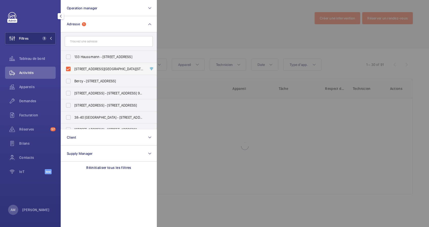
click at [68, 69] on label "133 Boulevard Haussmann - 133 Boulevard Haussmann, 75008 PARIS, PARIS 75008" at bounding box center [105, 69] width 88 height 12
click at [68, 69] on input "133 Boulevard Haussmann - 133 Boulevard Haussmann, 75008 PARIS, PARIS 75008" at bounding box center [68, 69] width 10 height 10
checkbox input "false"
click at [83, 42] on input "text" at bounding box center [109, 41] width 88 height 11
paste input "10 AVENUE VICTOR HUGO"
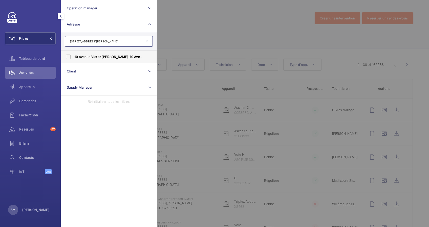
type input "10 AVENUE VICTOR HUGO"
click at [79, 57] on span "Avenue" at bounding box center [85, 57] width 12 height 4
click at [73, 57] on input "10 Avenue Victor Hugo - 10 Avenue Victor Hugo , 75016 PARIS, PARIS 75016" at bounding box center [68, 57] width 10 height 10
checkbox input "true"
click at [175, 11] on div at bounding box center [371, 113] width 429 height 227
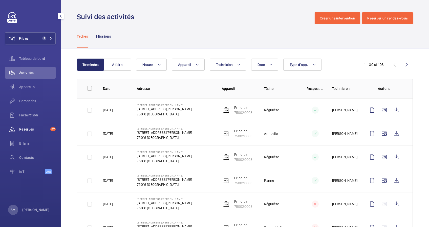
click at [29, 128] on span "Réserves" at bounding box center [33, 129] width 29 height 5
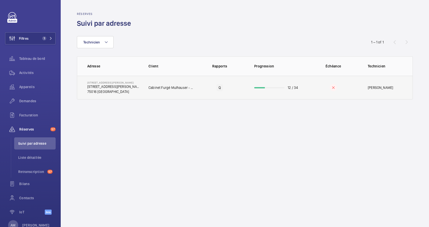
click at [258, 86] on td "12 / 34" at bounding box center [276, 88] width 61 height 24
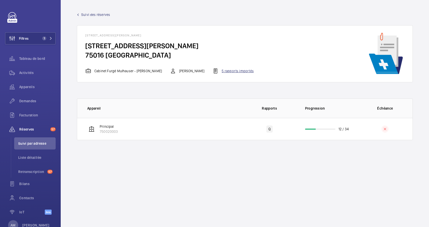
click at [235, 72] on div "5 rapports importés" at bounding box center [232, 71] width 41 height 6
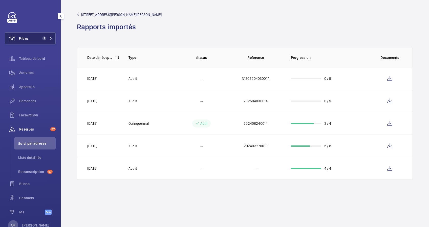
click at [33, 38] on button "Filtres 1" at bounding box center [30, 38] width 51 height 12
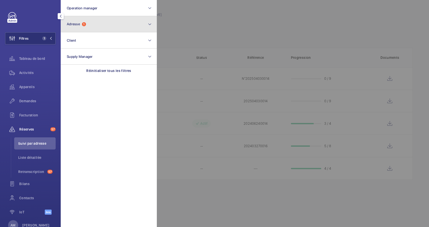
click at [112, 25] on button "Adresse 1" at bounding box center [109, 24] width 96 height 16
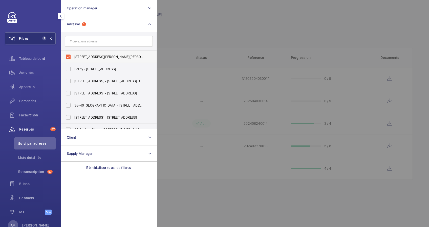
click at [72, 52] on label "10 Avenue Victor Hugo - 10 Avenue Victor Hugo, 75016 PARIS, PARIS 75016" at bounding box center [105, 57] width 88 height 12
click at [72, 52] on input "10 Avenue Victor Hugo - 10 Avenue Victor Hugo, 75016 PARIS, PARIS 75016" at bounding box center [68, 57] width 10 height 10
checkbox input "false"
click at [92, 38] on input "text" at bounding box center [109, 41] width 88 height 11
paste input "76 BOULEVARD PASTEUR"
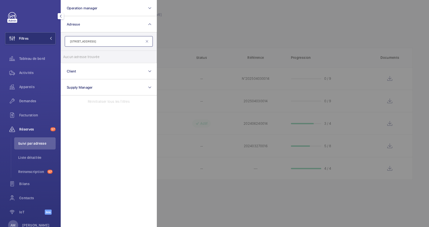
click at [89, 41] on input "76 BOULEVARD PASTEUR" at bounding box center [109, 41] width 88 height 11
type input "76 PASTEUR"
click at [69, 54] on label "Pasteur - 76 Bd Pasteur , PARIS 75015" at bounding box center [105, 57] width 88 height 12
click at [69, 54] on input "Pasteur - 76 Bd Pasteur , PARIS 75015" at bounding box center [68, 57] width 10 height 10
checkbox input "true"
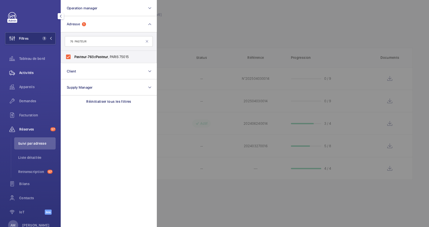
click at [25, 73] on span "Activités" at bounding box center [37, 72] width 36 height 5
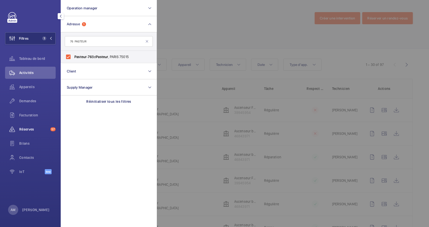
click at [38, 127] on span "Réserves" at bounding box center [33, 129] width 29 height 5
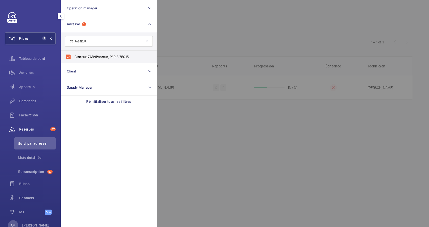
click at [195, 26] on div at bounding box center [371, 113] width 429 height 227
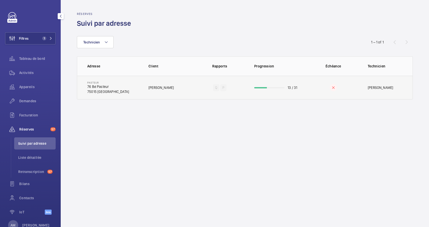
click at [287, 87] on p "13 / 31" at bounding box center [292, 87] width 10 height 5
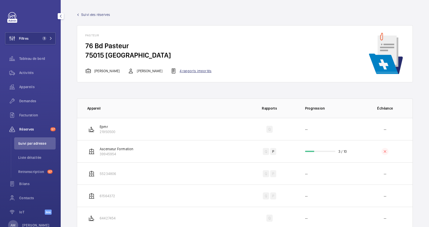
click at [198, 73] on div "4 rapports importés" at bounding box center [190, 71] width 41 height 6
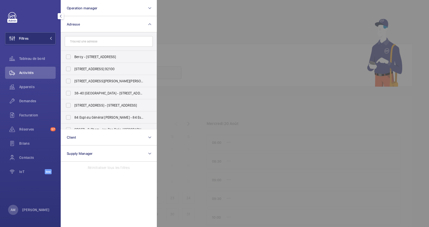
drag, startPoint x: 0, startPoint y: 0, endPoint x: 107, endPoint y: 38, distance: 113.6
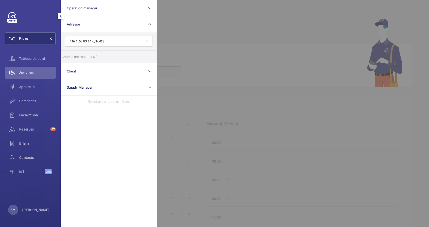
click at [80, 40] on input "148 BLD [PERSON_NAME]" at bounding box center [109, 41] width 88 height 11
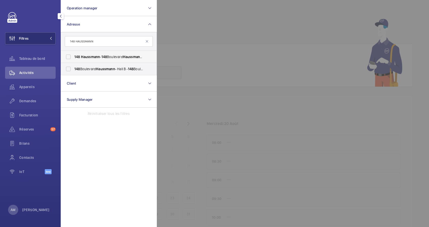
type input "148 HAUSSMANN"
click at [69, 56] on label "148 Haussmann - [STREET_ADDRESS]" at bounding box center [105, 57] width 88 height 12
click at [69, 56] on input "148 Haussmann - [STREET_ADDRESS]" at bounding box center [68, 57] width 10 height 10
checkbox input "true"
click at [68, 71] on label "[STREET_ADDRESS][GEOGRAPHIC_DATA][STREET_ADDRESS]" at bounding box center [105, 69] width 88 height 12
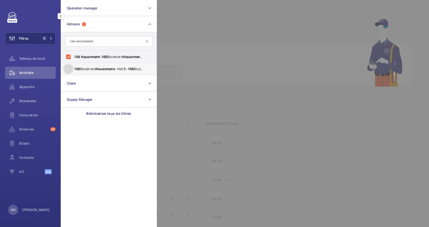
click at [68, 71] on input "[STREET_ADDRESS][GEOGRAPHIC_DATA][STREET_ADDRESS]" at bounding box center [68, 69] width 10 height 10
checkbox input "true"
click at [27, 83] on div "Appareils" at bounding box center [30, 87] width 51 height 12
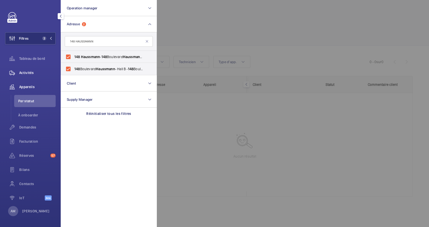
click at [26, 73] on span "Activités" at bounding box center [37, 72] width 36 height 5
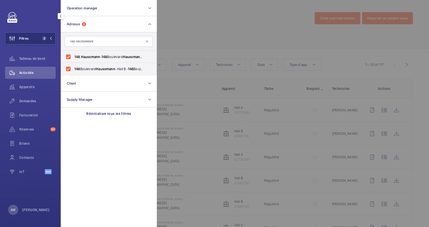
click at [204, 48] on div at bounding box center [371, 113] width 429 height 227
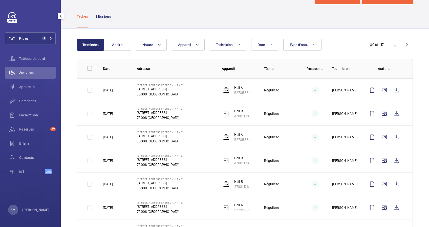
scroll to position [34, 0]
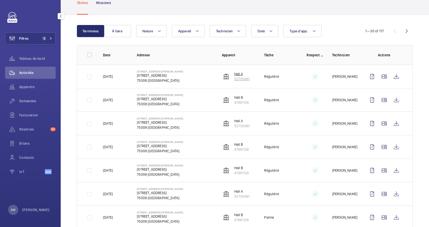
click at [236, 76] on p "Hall A" at bounding box center [241, 74] width 15 height 5
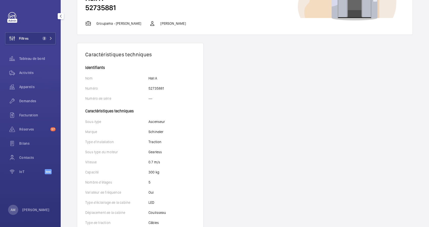
scroll to position [67, 0]
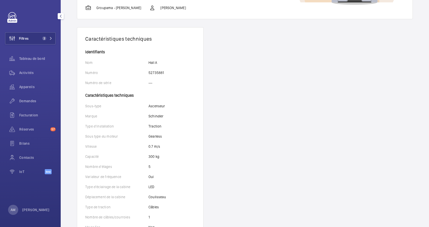
drag, startPoint x: 46, startPoint y: 35, endPoint x: 56, endPoint y: 34, distance: 10.2
click at [46, 35] on button "Filtres 2" at bounding box center [30, 38] width 51 height 12
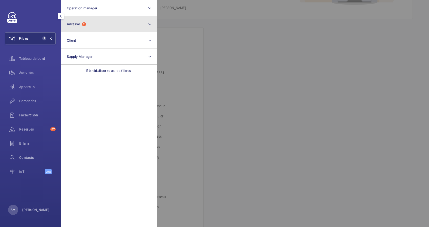
click at [104, 27] on button "Adresse 2" at bounding box center [109, 24] width 96 height 16
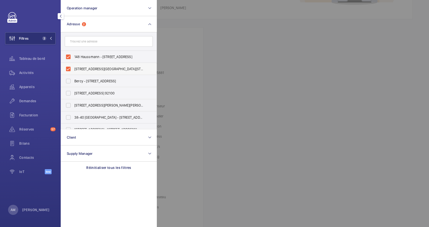
drag, startPoint x: 67, startPoint y: 54, endPoint x: 67, endPoint y: 70, distance: 15.4
click at [67, 55] on label "148 Haussmann - [STREET_ADDRESS]" at bounding box center [105, 57] width 88 height 12
click at [67, 55] on input "148 Haussmann - [STREET_ADDRESS]" at bounding box center [68, 57] width 10 height 10
checkbox input "false"
drag, startPoint x: 67, startPoint y: 72, endPoint x: 69, endPoint y: 67, distance: 5.4
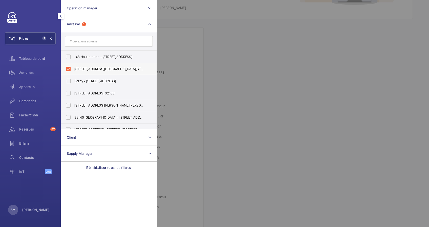
click at [67, 71] on label "[STREET_ADDRESS][GEOGRAPHIC_DATA][STREET_ADDRESS]" at bounding box center [105, 69] width 88 height 12
click at [67, 71] on input "[STREET_ADDRESS][GEOGRAPHIC_DATA][STREET_ADDRESS]" at bounding box center [68, 69] width 10 height 10
checkbox input "false"
click at [82, 39] on input "text" at bounding box center [109, 41] width 88 height 11
paste input "[STREET_ADDRESS]"
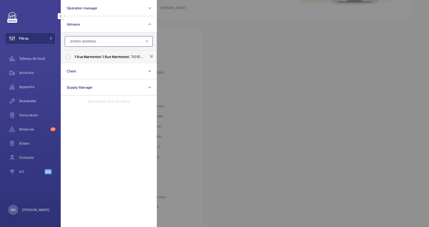
type input "[STREET_ADDRESS]"
click at [68, 55] on label "[STREET_ADDRESS] 750 1 5" at bounding box center [105, 57] width 88 height 12
click at [68, 55] on input "[STREET_ADDRESS] 750 1 5" at bounding box center [68, 57] width 10 height 10
checkbox input "true"
click at [25, 76] on div "Activités" at bounding box center [30, 73] width 51 height 12
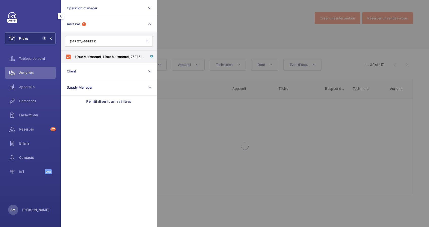
click at [172, 24] on div at bounding box center [371, 113] width 429 height 227
